Goal: Task Accomplishment & Management: Manage account settings

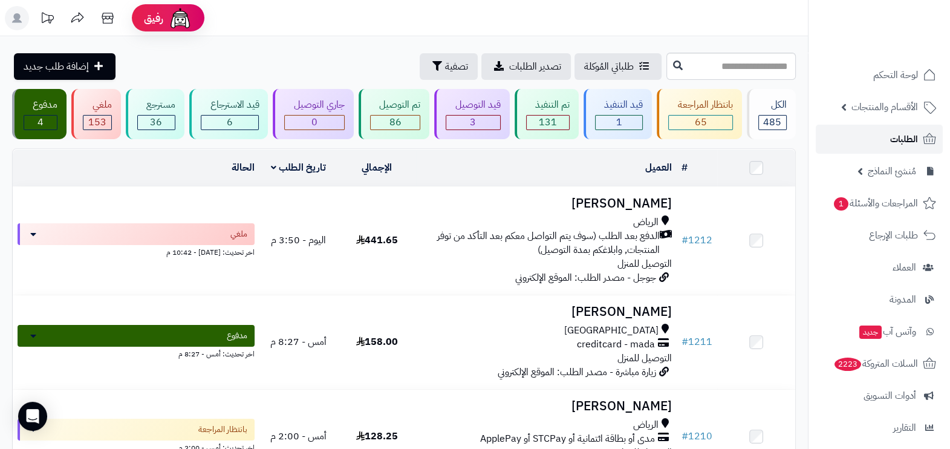
click at [893, 134] on span "الطلبات" at bounding box center [904, 139] width 28 height 17
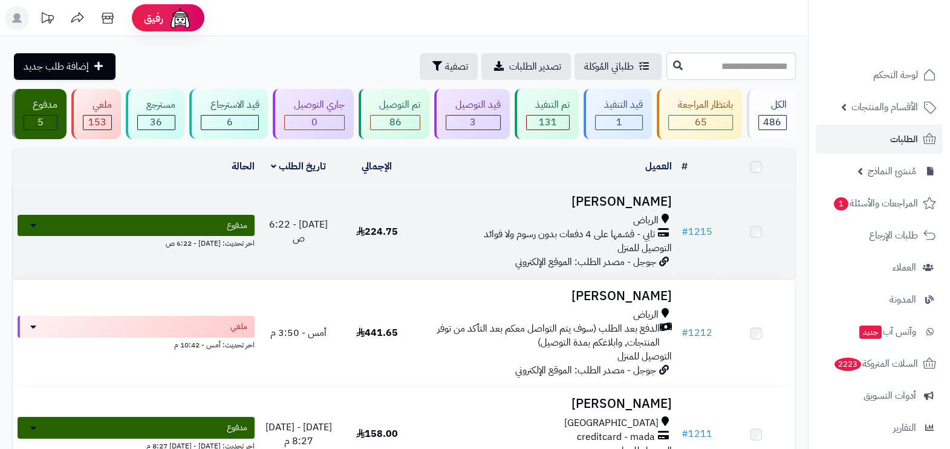
click at [589, 242] on div "الرياض تابي - قسّمها على 4 دفعات بدون رسوم ولا فوائد التوصيل للمنزل" at bounding box center [546, 235] width 251 height 42
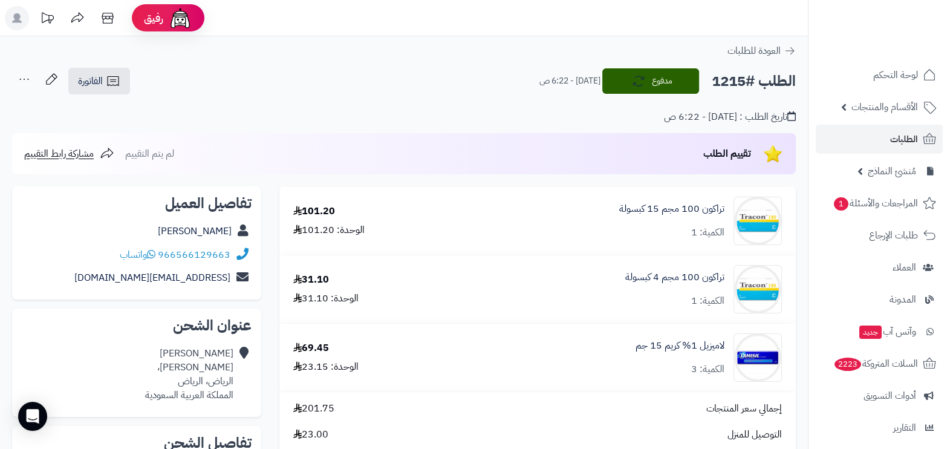
scroll to position [75, 0]
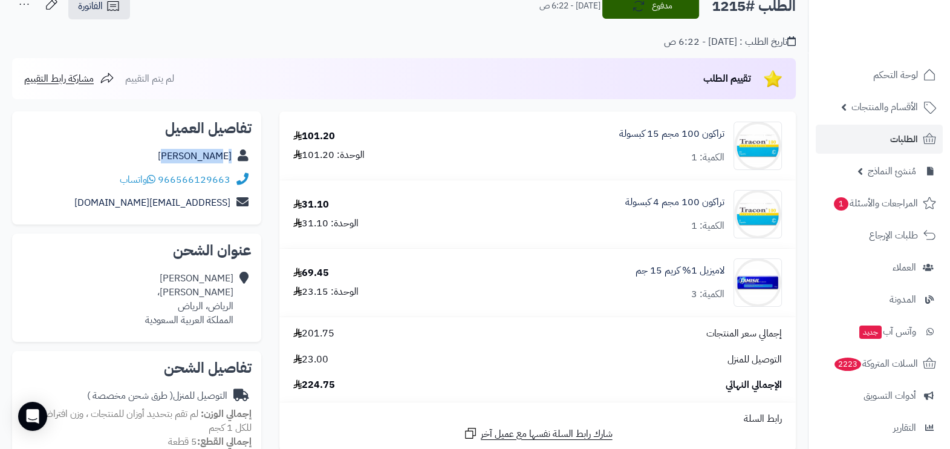
drag, startPoint x: 175, startPoint y: 158, endPoint x: 233, endPoint y: 158, distance: 58.1
click at [233, 158] on div "[PERSON_NAME]" at bounding box center [137, 157] width 230 height 24
copy link "[PERSON_NAME]"
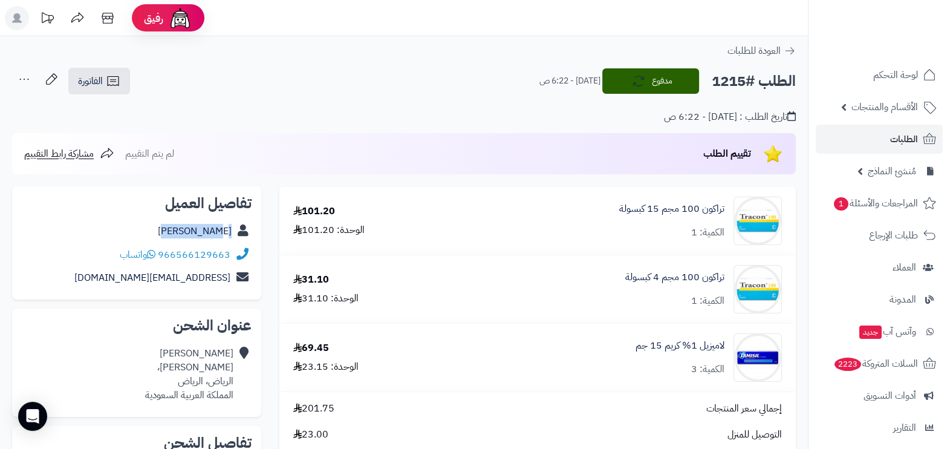
click at [729, 81] on h2 "الطلب #1215" at bounding box center [754, 81] width 84 height 25
copy h2 "1215"
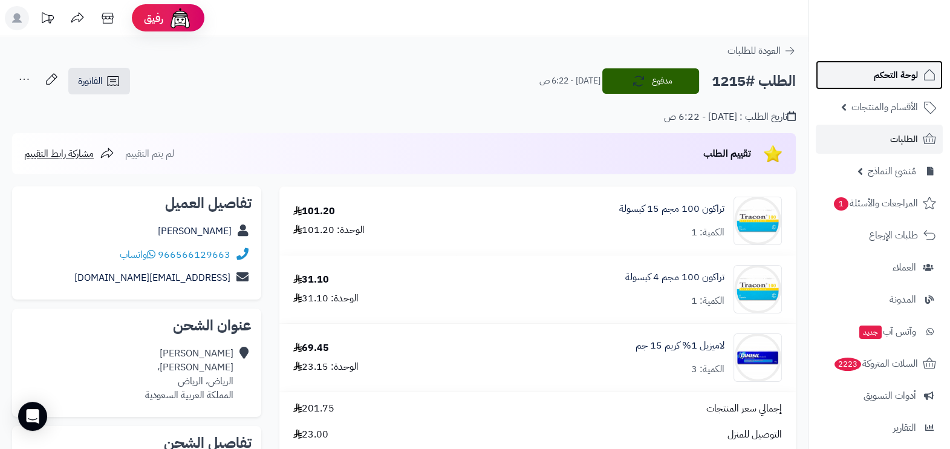
click at [883, 88] on link "لوحة التحكم" at bounding box center [879, 74] width 127 height 29
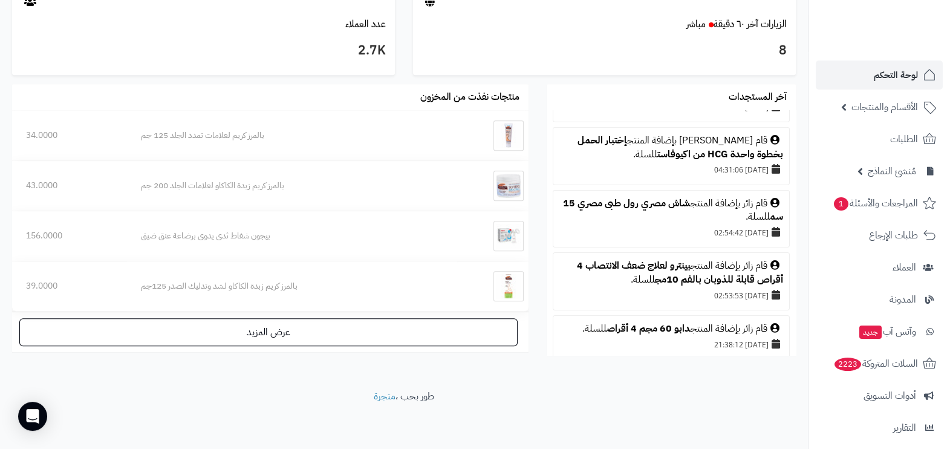
scroll to position [378, 0]
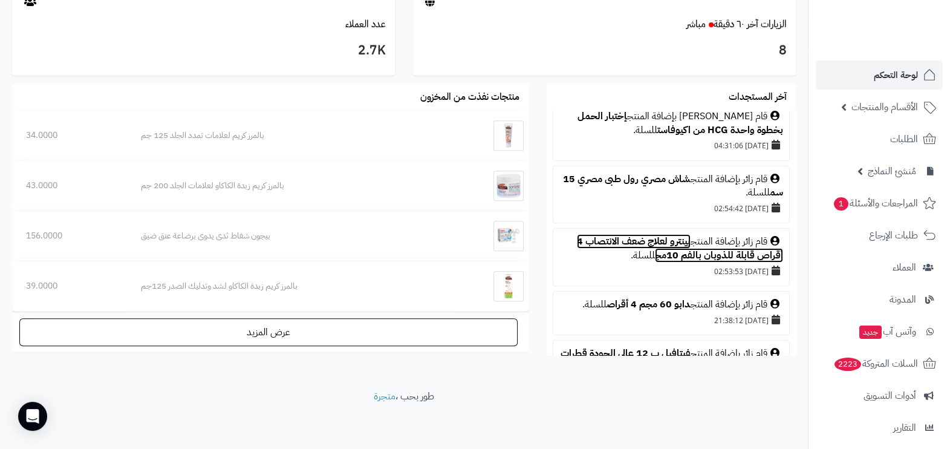
click at [677, 262] on link "بينترو لعلاج ضعف الانتصاب 4 أقراص قابلة للذوبان بالفم 10مج" at bounding box center [680, 248] width 206 height 28
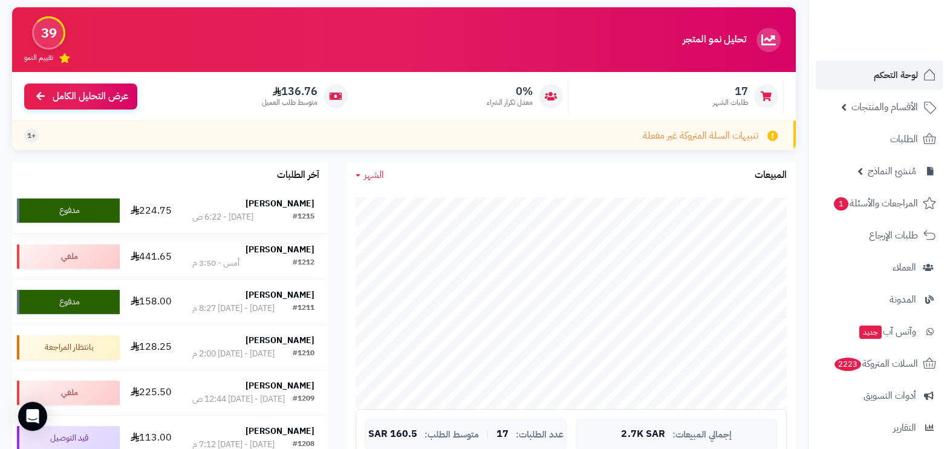
scroll to position [151, 0]
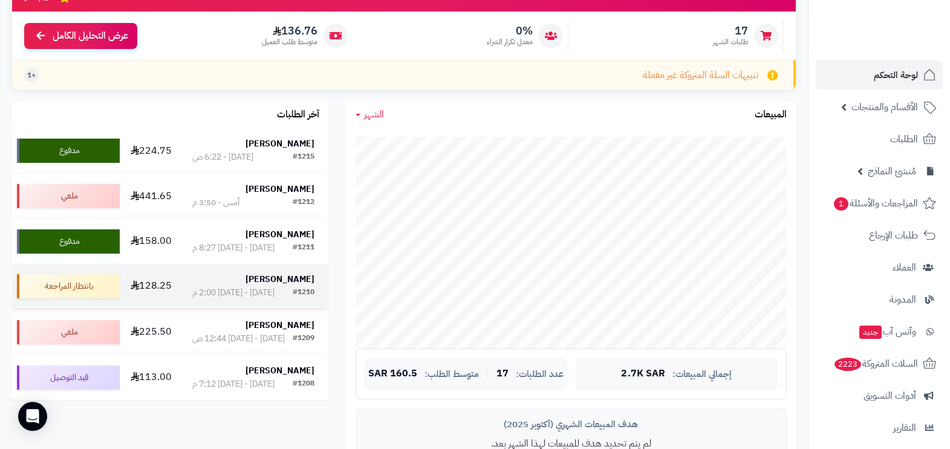
click at [197, 285] on div "[PERSON_NAME]" at bounding box center [253, 279] width 122 height 12
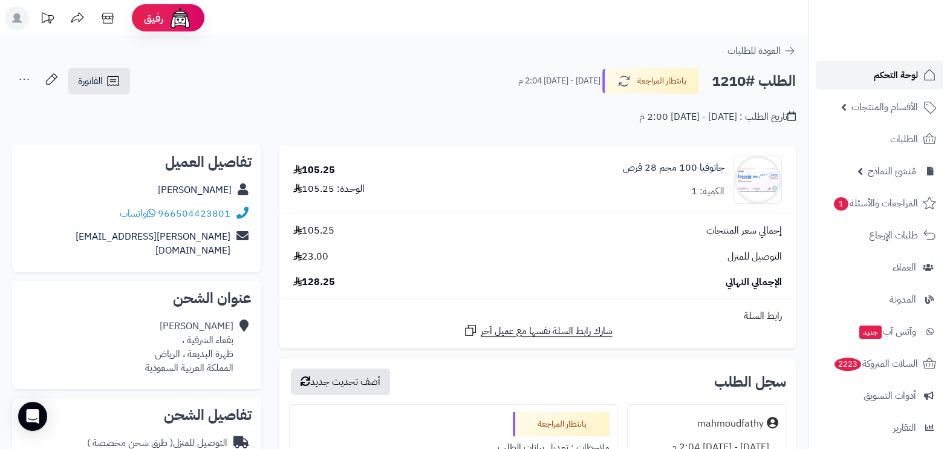
click at [901, 79] on span "لوحة التحكم" at bounding box center [896, 75] width 44 height 17
